Goal: Check status

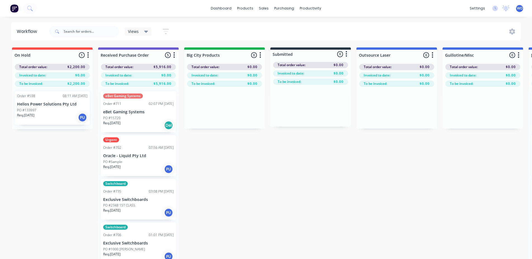
scroll to position [13, 0]
click at [14, 10] on img at bounding box center [14, 8] width 8 height 8
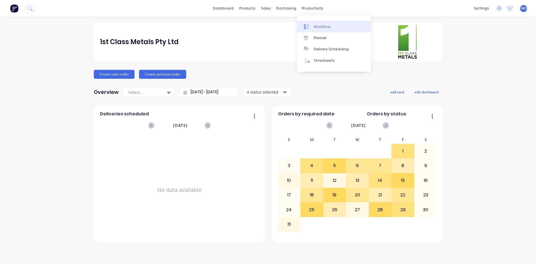
click at [323, 25] on div "Workflow" at bounding box center [322, 26] width 17 height 5
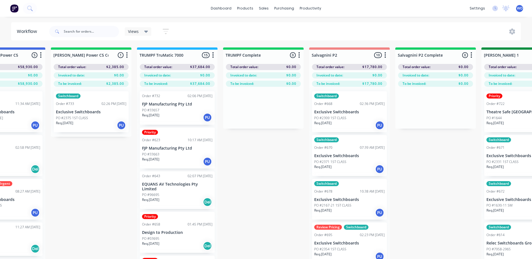
scroll to position [0, 500]
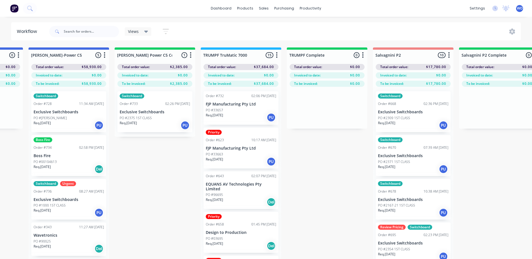
click at [162, 113] on p "Exclusive Switchboards" at bounding box center [155, 112] width 70 height 5
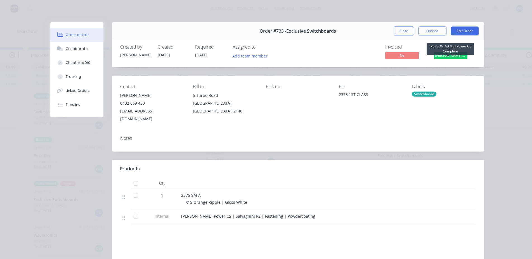
click at [452, 55] on span "[PERSON_NAME] Power C5 C..." at bounding box center [451, 55] width 34 height 7
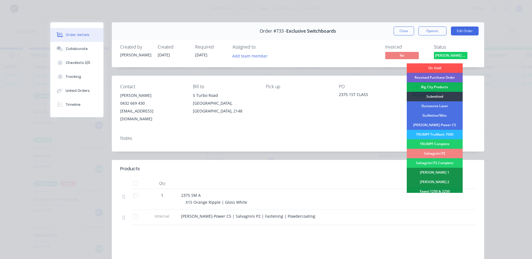
click at [435, 155] on div "Salvagnini P2" at bounding box center [435, 154] width 56 height 10
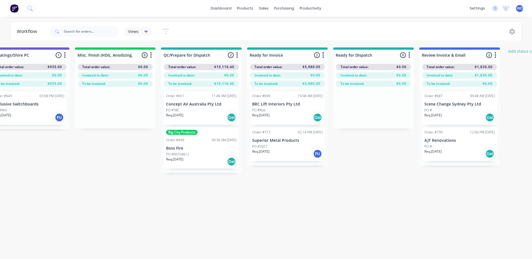
scroll to position [0, 2016]
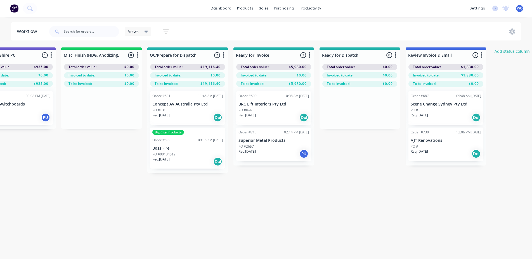
click at [254, 105] on p "BRC Lift Interiors Pty Ltd" at bounding box center [273, 104] width 70 height 5
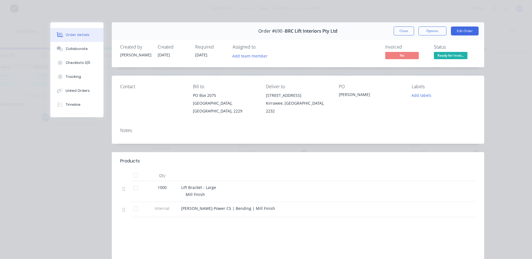
click at [390, 30] on div "Order #690 - BRC Lift Interiors Pty Ltd Close Options Edit Order" at bounding box center [298, 31] width 372 height 18
click at [394, 32] on button "Close" at bounding box center [403, 31] width 20 height 9
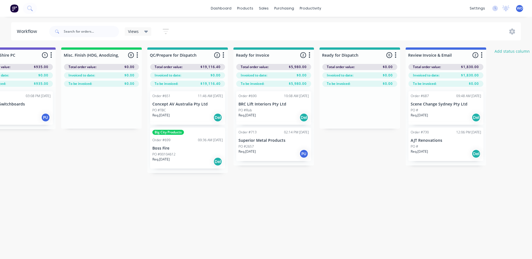
click at [274, 156] on div "Req. [DATE] PU" at bounding box center [273, 154] width 70 height 10
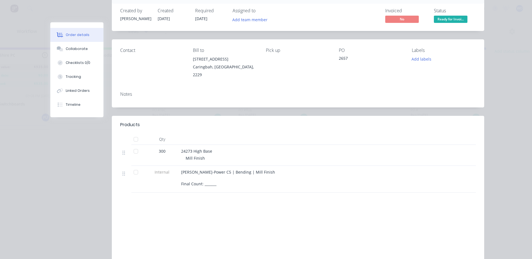
scroll to position [0, 0]
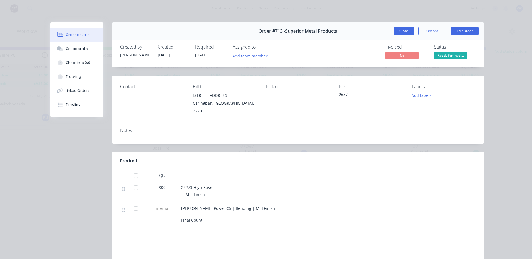
click at [409, 27] on button "Close" at bounding box center [403, 31] width 20 height 9
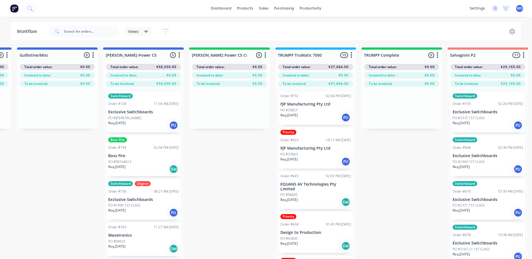
scroll to position [0, 454]
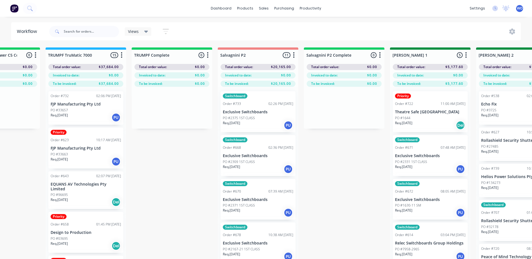
scroll to position [0, 658]
